Goal: Information Seeking & Learning: Learn about a topic

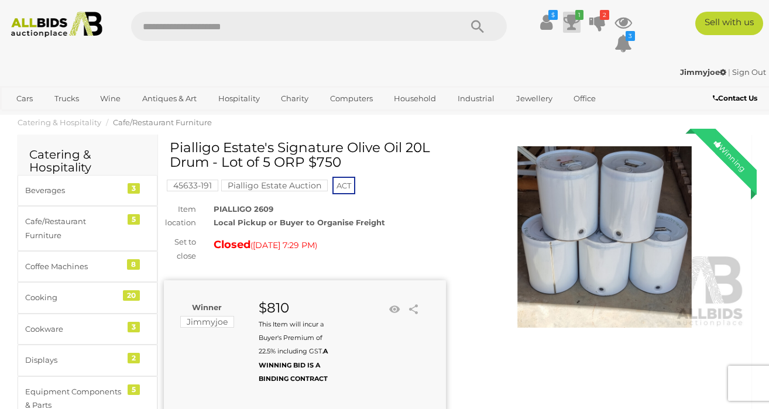
click at [572, 18] on icon at bounding box center [571, 22] width 16 height 21
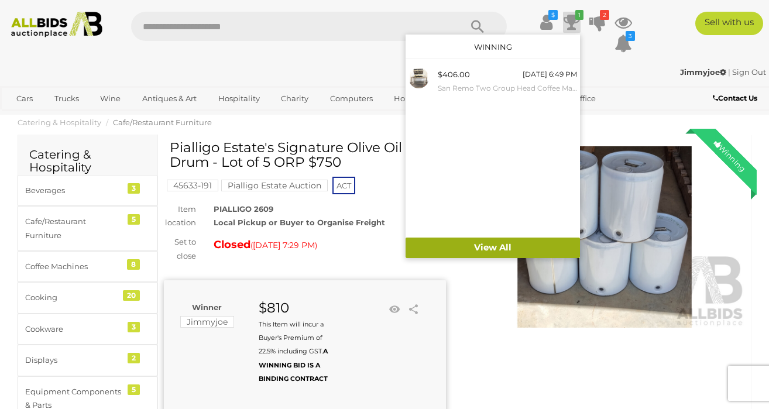
click at [488, 247] on link "View All" at bounding box center [492, 247] width 174 height 20
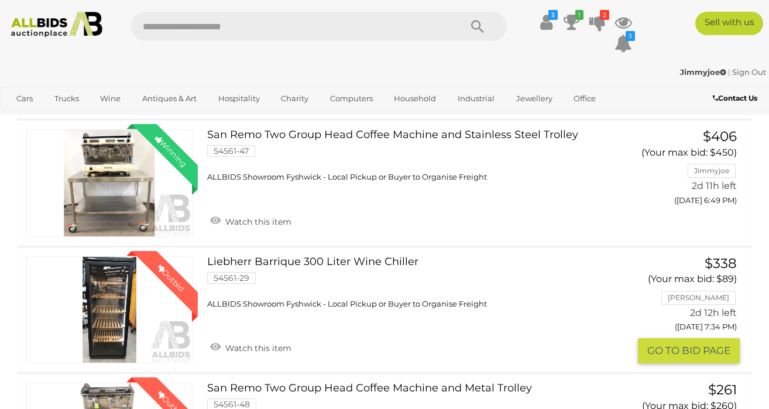
scroll to position [125, 0]
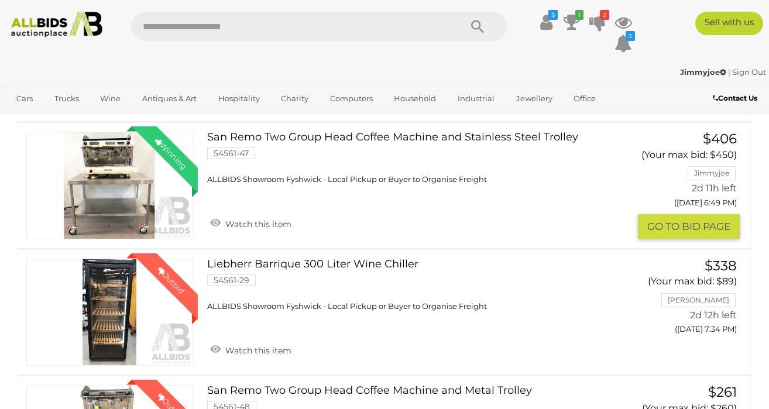
click at [110, 162] on link "Winning Outbid" at bounding box center [109, 185] width 166 height 107
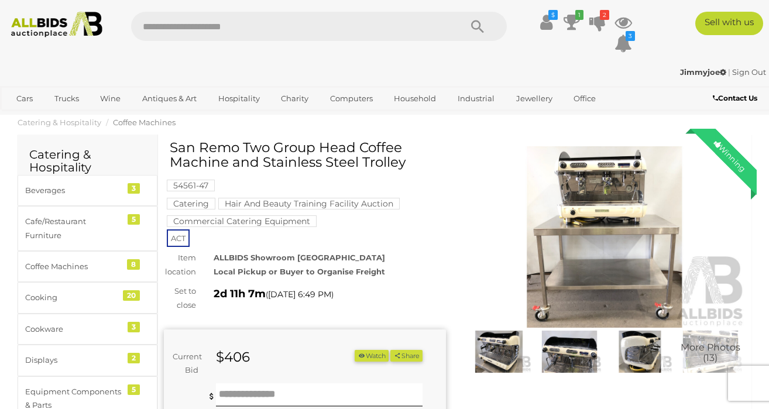
click at [603, 218] on img at bounding box center [604, 237] width 282 height 182
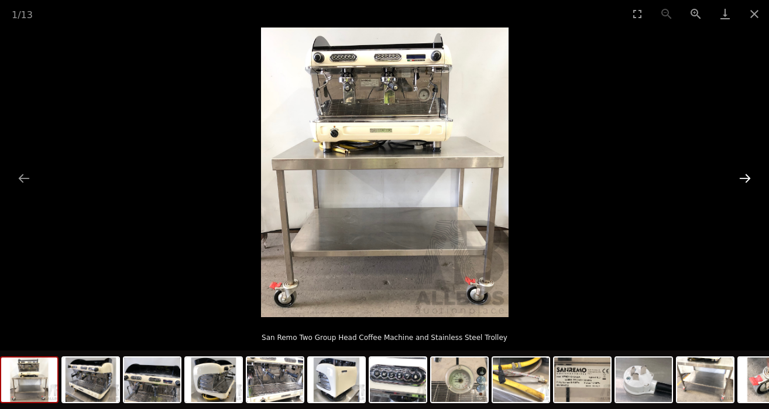
click at [743, 181] on button "Next slide" at bounding box center [744, 178] width 25 height 23
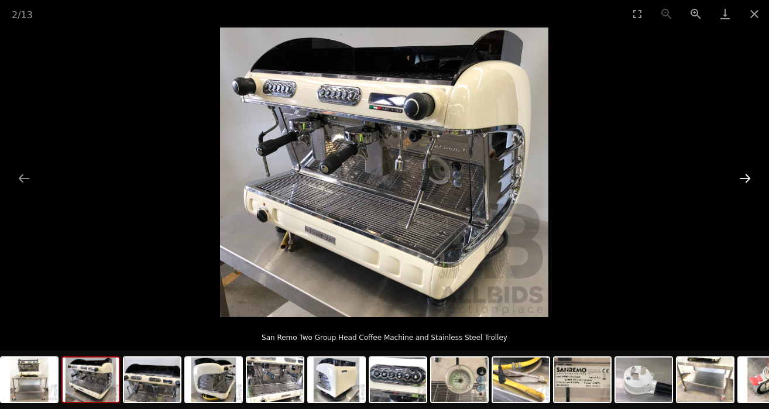
click at [743, 181] on button "Next slide" at bounding box center [744, 178] width 25 height 23
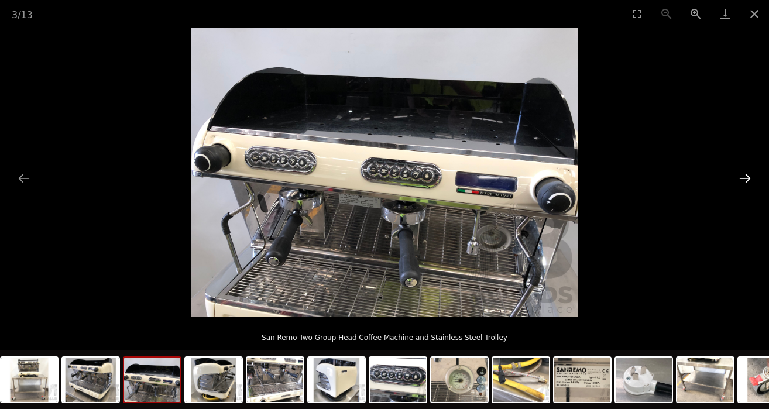
click at [743, 181] on button "Next slide" at bounding box center [744, 178] width 25 height 23
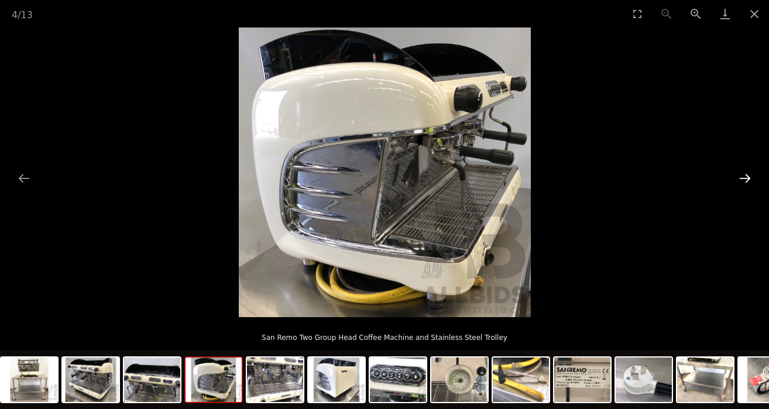
click at [743, 181] on button "Next slide" at bounding box center [744, 178] width 25 height 23
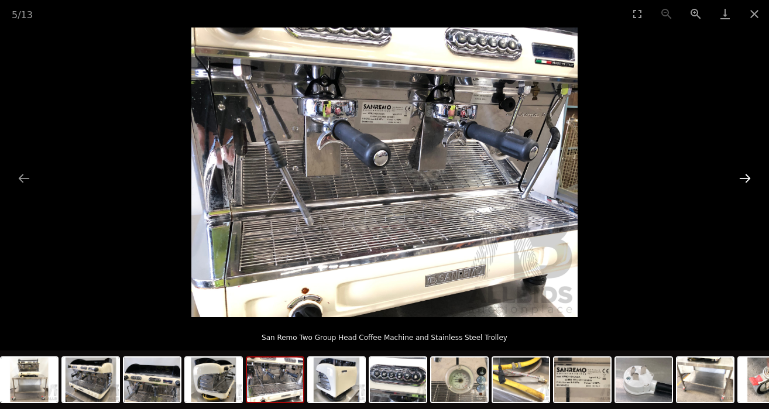
click at [743, 181] on button "Next slide" at bounding box center [744, 178] width 25 height 23
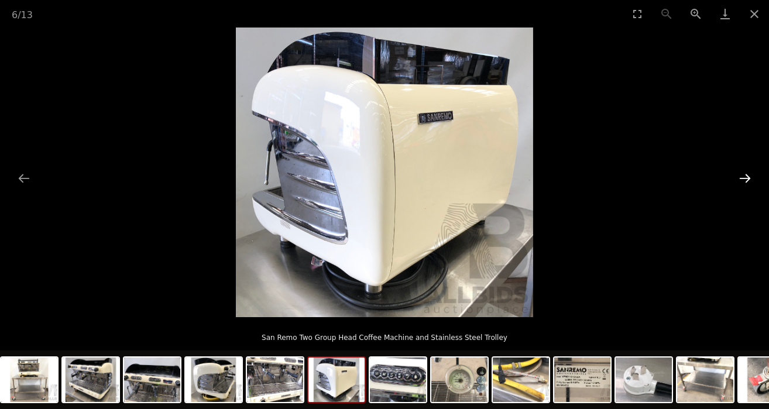
click at [743, 182] on button "Next slide" at bounding box center [744, 178] width 25 height 23
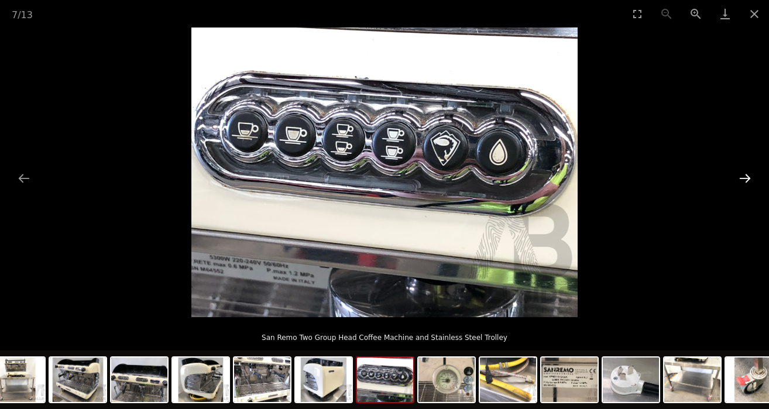
click at [743, 182] on button "Next slide" at bounding box center [744, 178] width 25 height 23
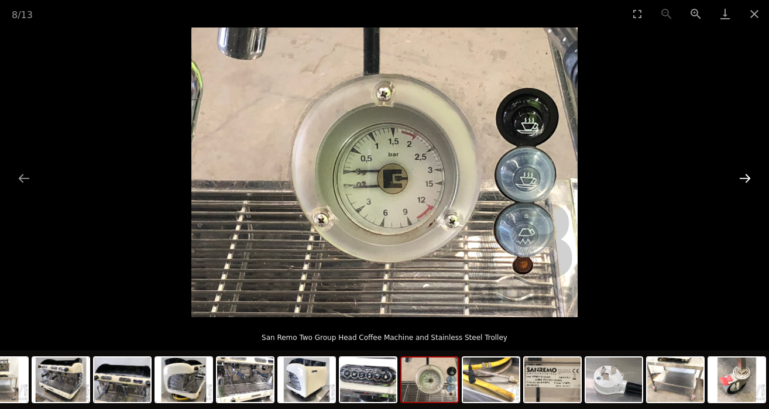
click at [743, 182] on button "Next slide" at bounding box center [744, 178] width 25 height 23
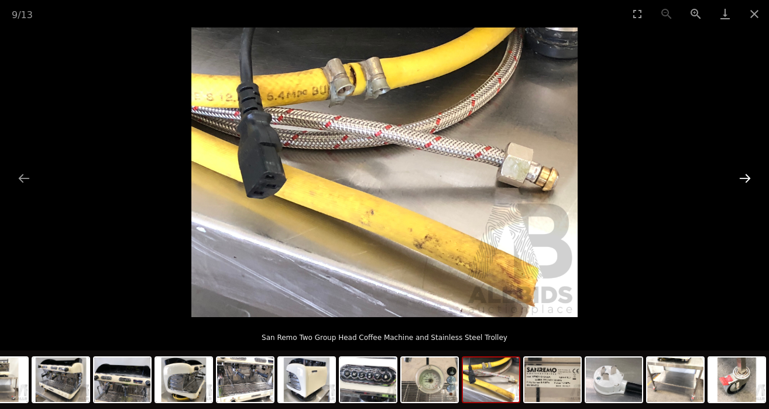
click at [743, 182] on button "Next slide" at bounding box center [744, 178] width 25 height 23
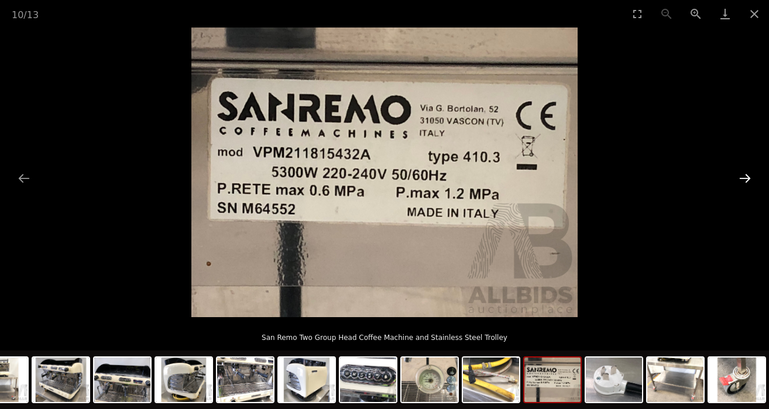
click at [743, 182] on button "Next slide" at bounding box center [744, 178] width 25 height 23
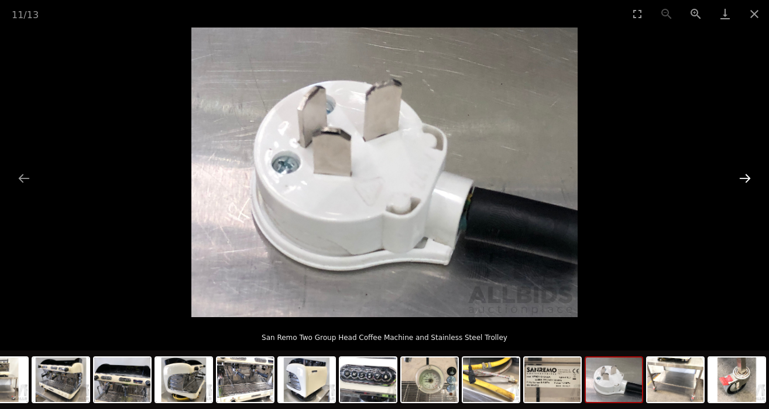
click at [743, 182] on button "Next slide" at bounding box center [744, 178] width 25 height 23
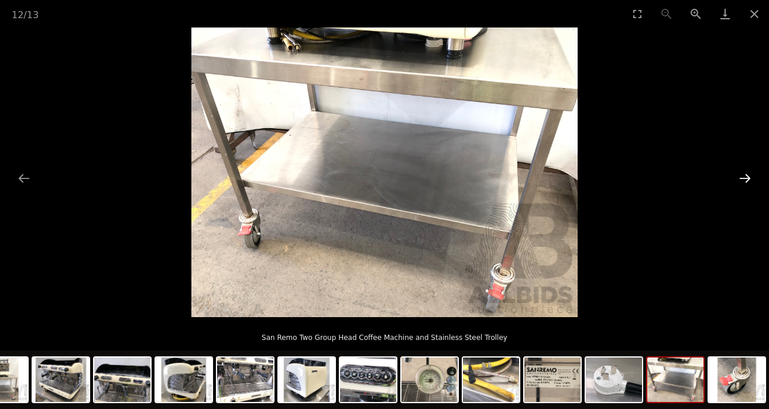
click at [743, 182] on button "Next slide" at bounding box center [744, 178] width 25 height 23
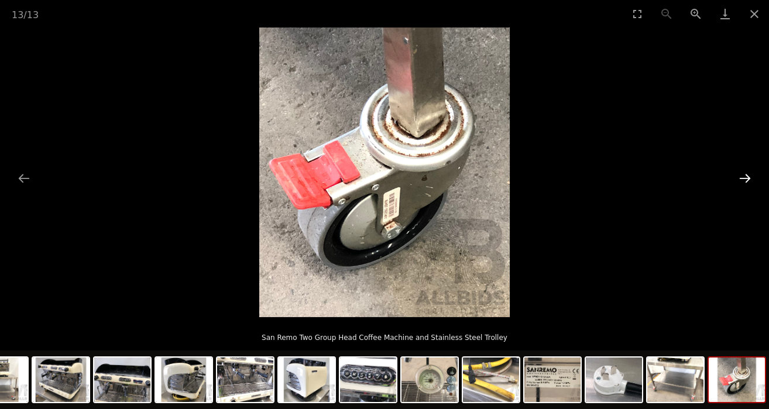
click at [743, 182] on button "Next slide" at bounding box center [744, 178] width 25 height 23
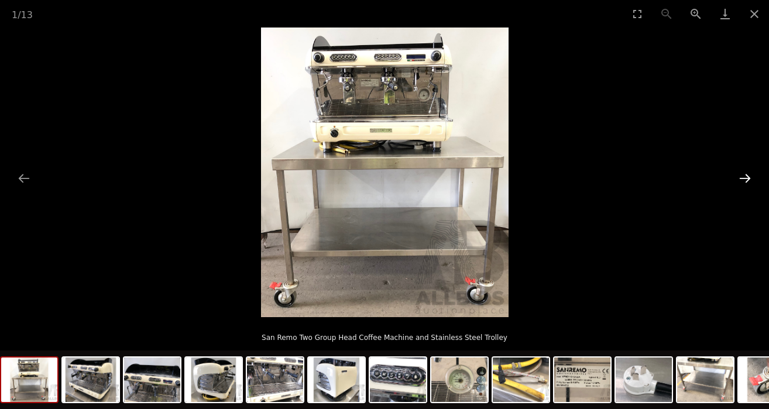
click at [743, 182] on button "Next slide" at bounding box center [744, 178] width 25 height 23
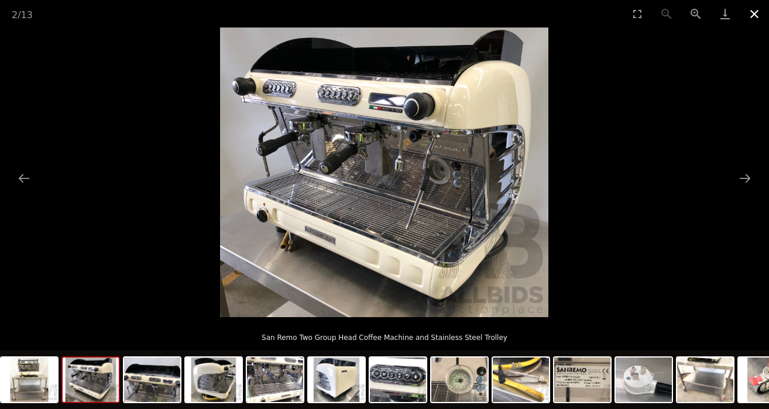
click at [752, 13] on button "Close gallery" at bounding box center [753, 13] width 29 height 27
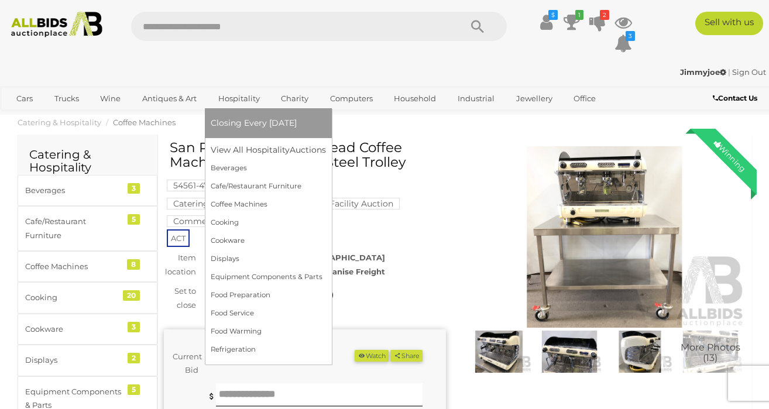
click at [246, 97] on link "Hospitality" at bounding box center [239, 98] width 57 height 19
click at [247, 149] on link "View All Hospitality Auctions" at bounding box center [271, 150] width 120 height 18
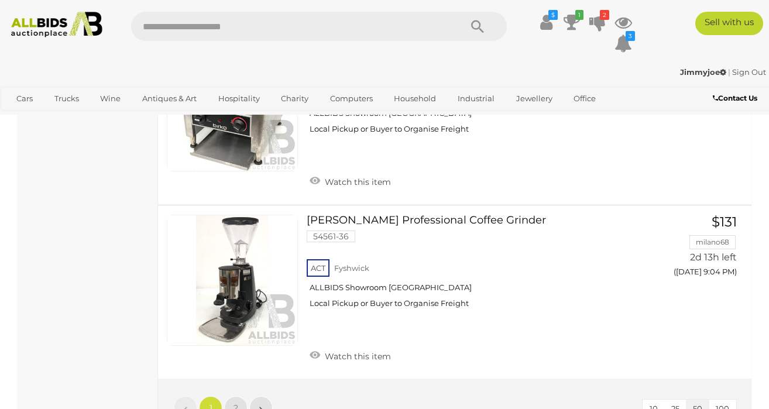
scroll to position [8979, 0]
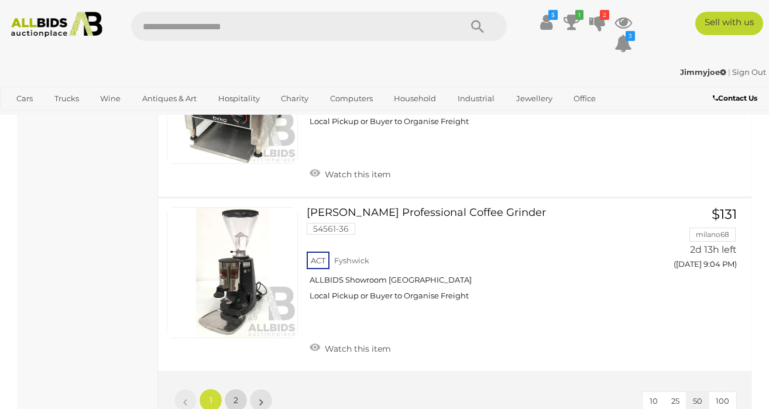
click at [233, 388] on link "2" at bounding box center [235, 399] width 23 height 23
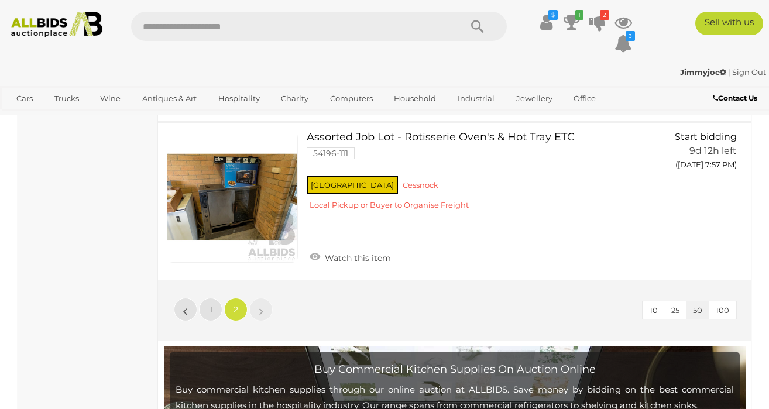
scroll to position [1224, 0]
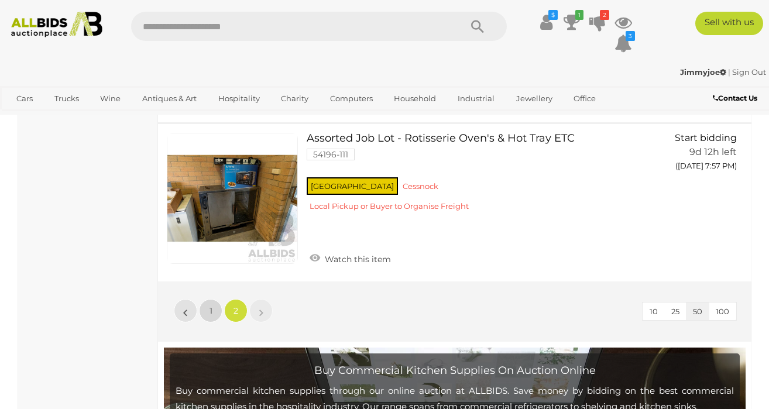
click at [211, 305] on span "1" at bounding box center [210, 310] width 3 height 11
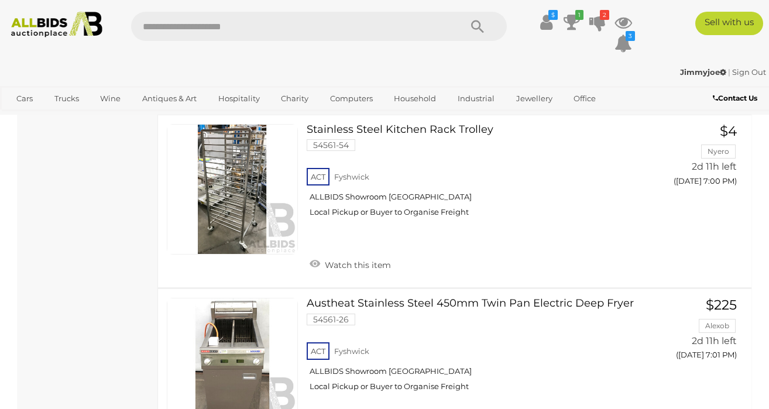
scroll to position [2042, 0]
